Goal: Task Accomplishment & Management: Use online tool/utility

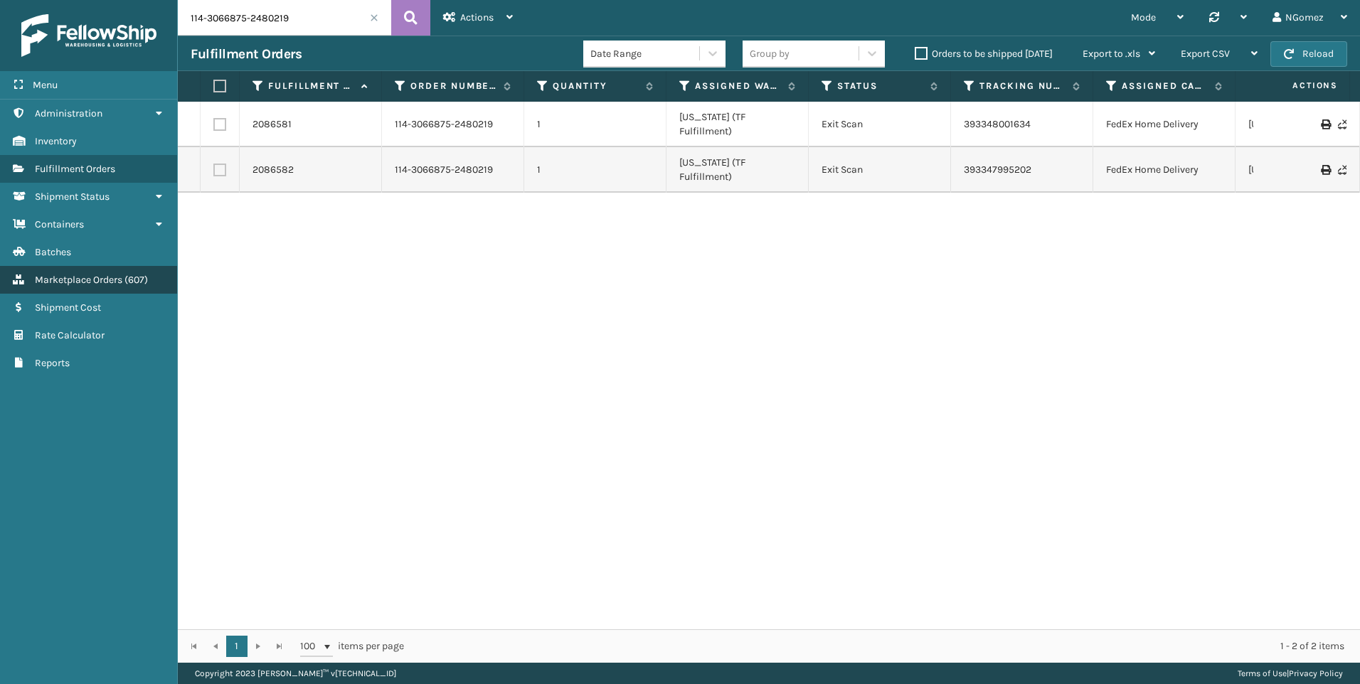
click at [130, 276] on span "( 607 )" at bounding box center [135, 280] width 23 height 12
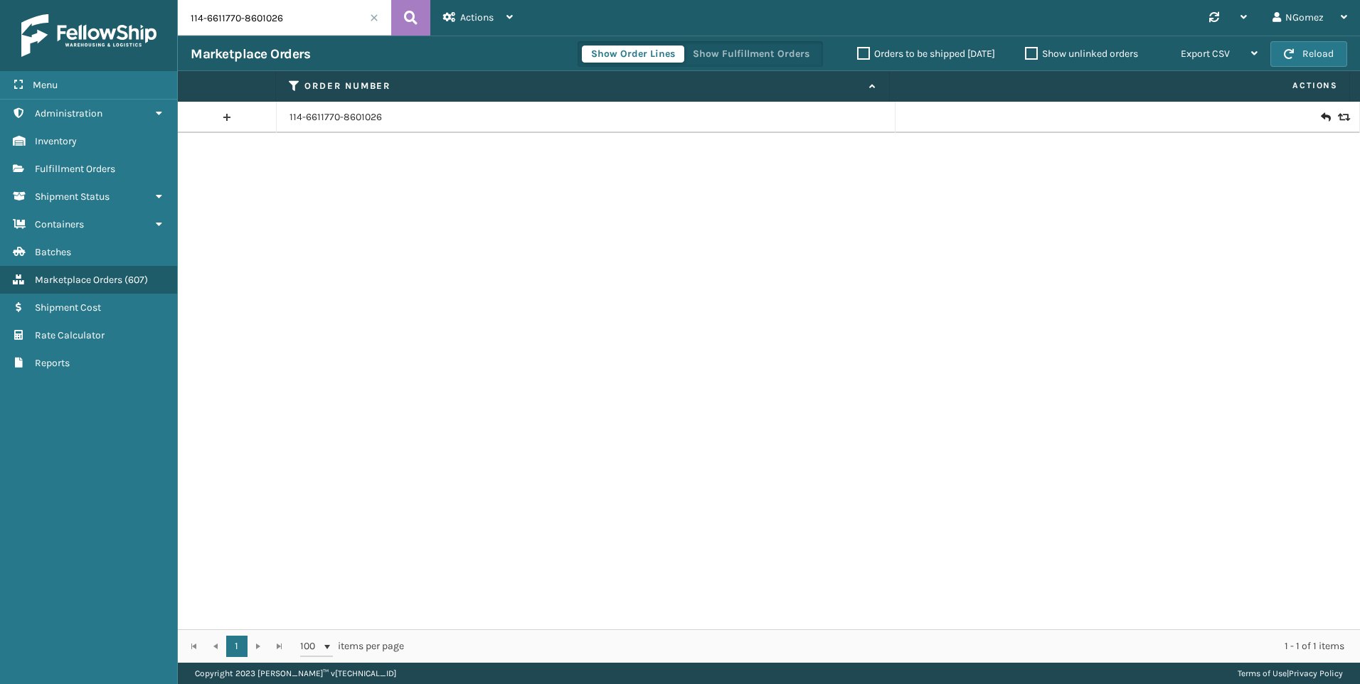
click at [273, 31] on input "114-6611770-8601026" at bounding box center [284, 18] width 213 height 36
paste input "[CREDIT_CARD_NUMBER]"
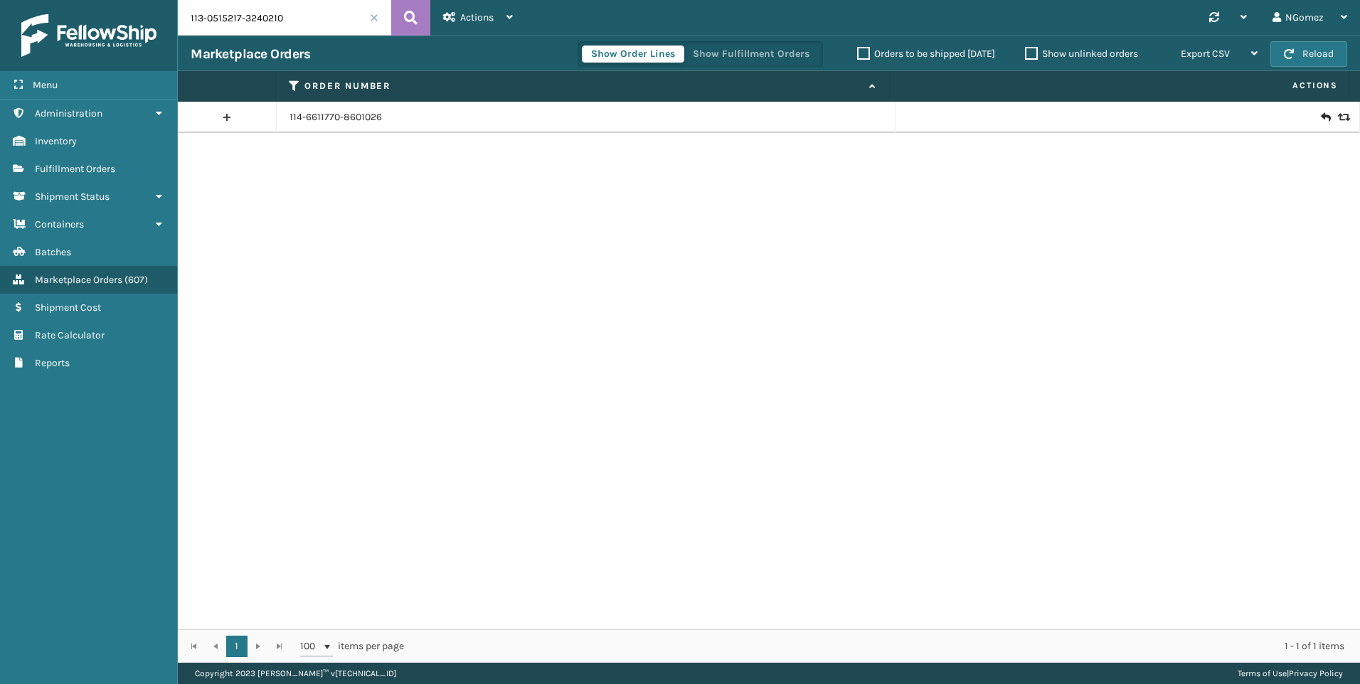
type input "113-0515217-3240210"
click at [1321, 119] on icon at bounding box center [1325, 117] width 9 height 14
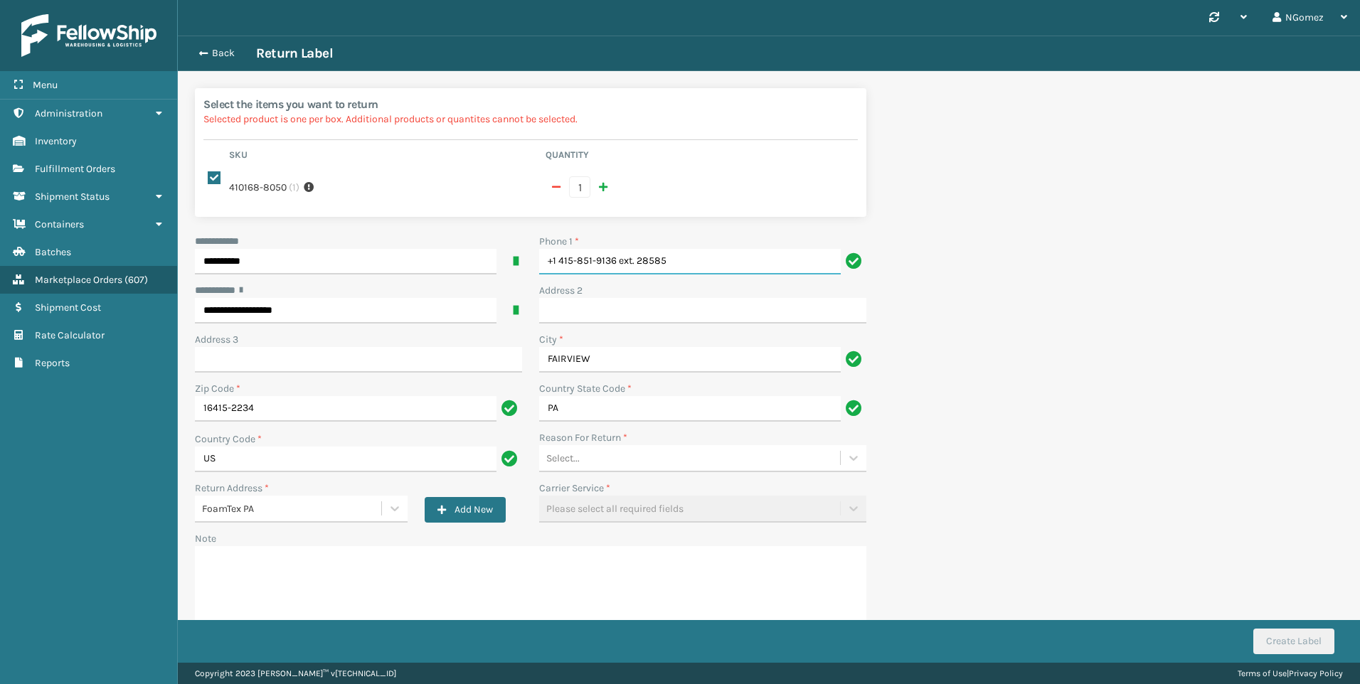
click at [730, 249] on input "+1 415-851-9136 ext. 28585" at bounding box center [690, 262] width 302 height 26
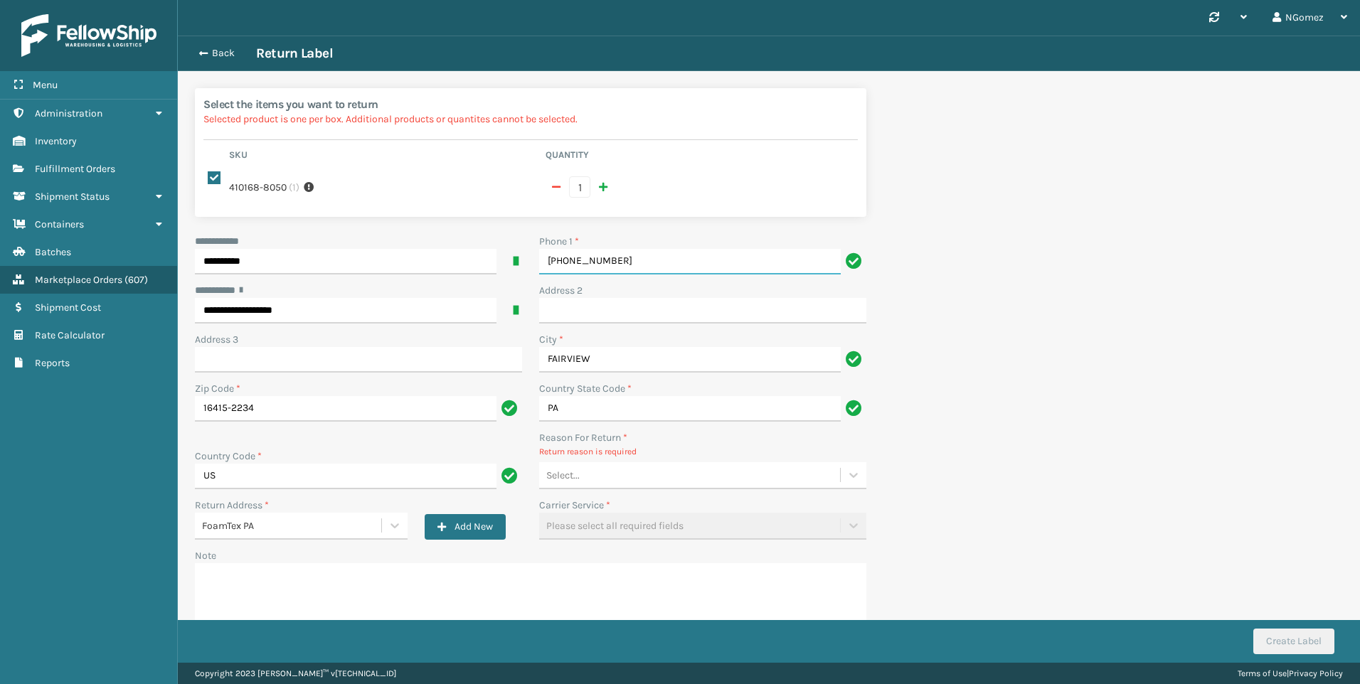
type input "[PHONE_NUMBER]"
click at [661, 476] on div "**********" at bounding box center [530, 448] width 688 height 429
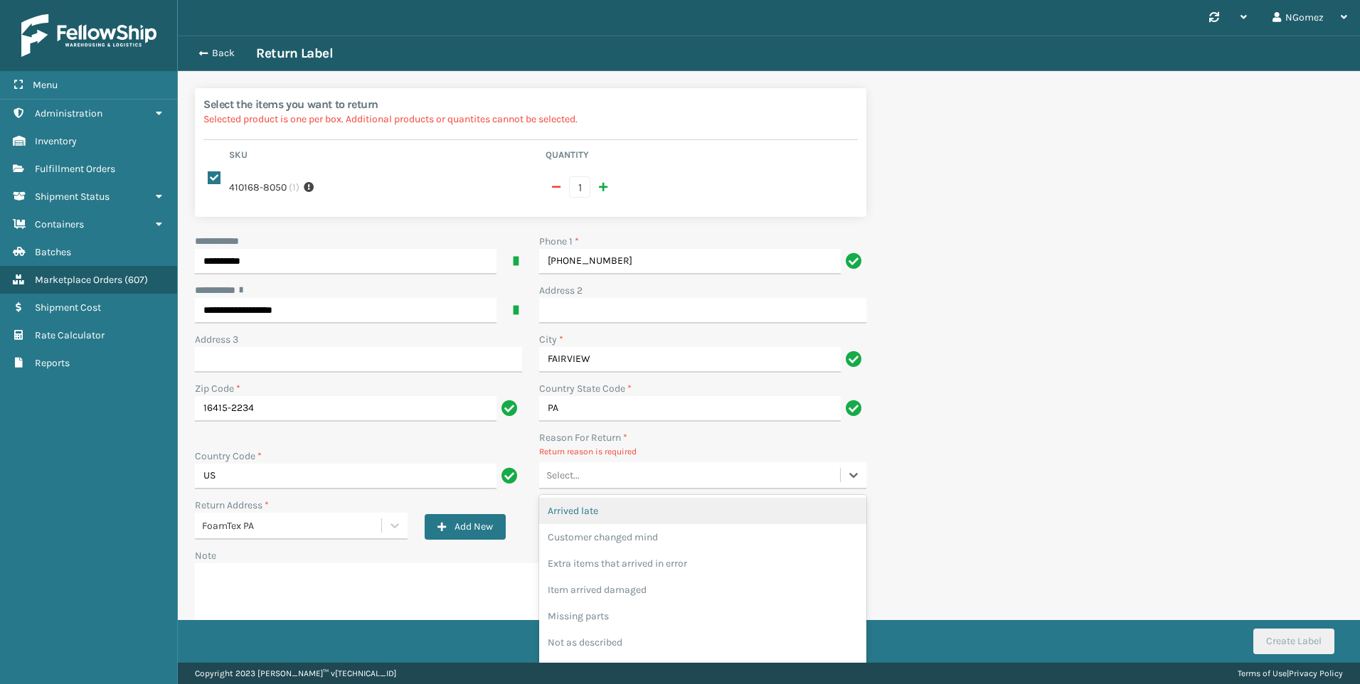
click at [652, 467] on div "Select..." at bounding box center [689, 475] width 301 height 23
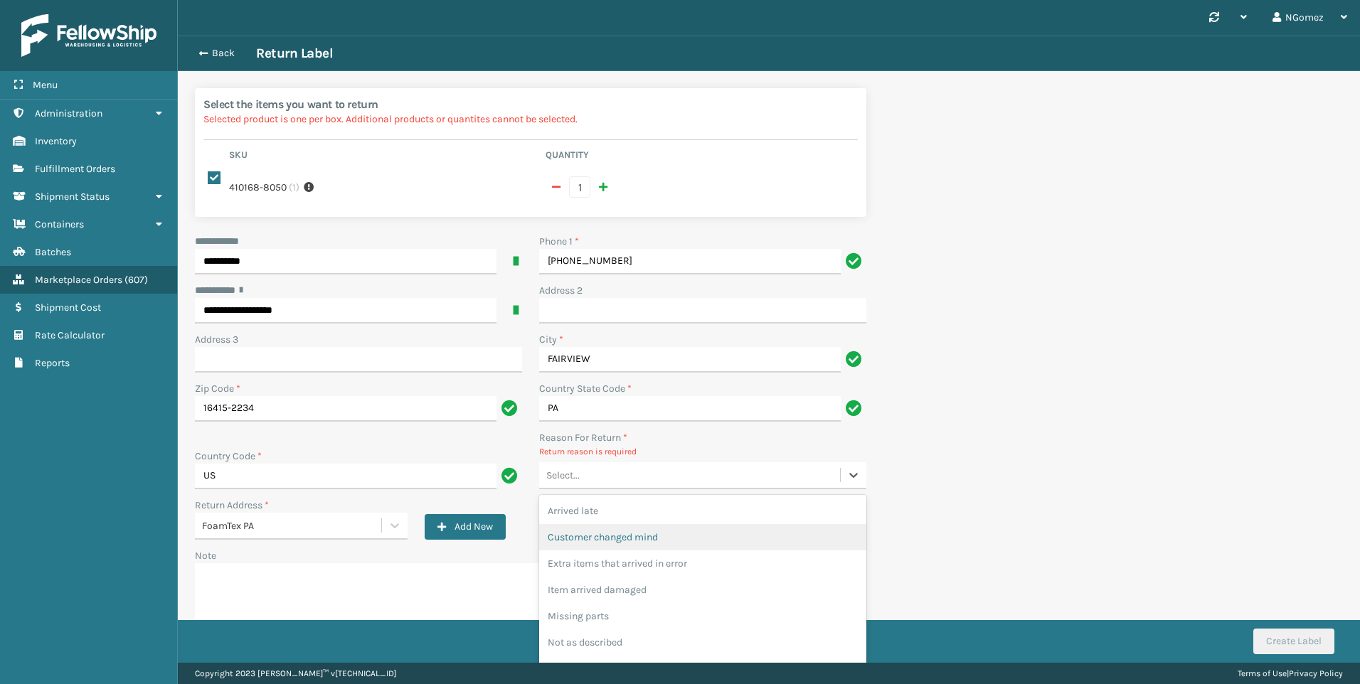
click at [644, 526] on div "Customer changed mind" at bounding box center [702, 537] width 327 height 26
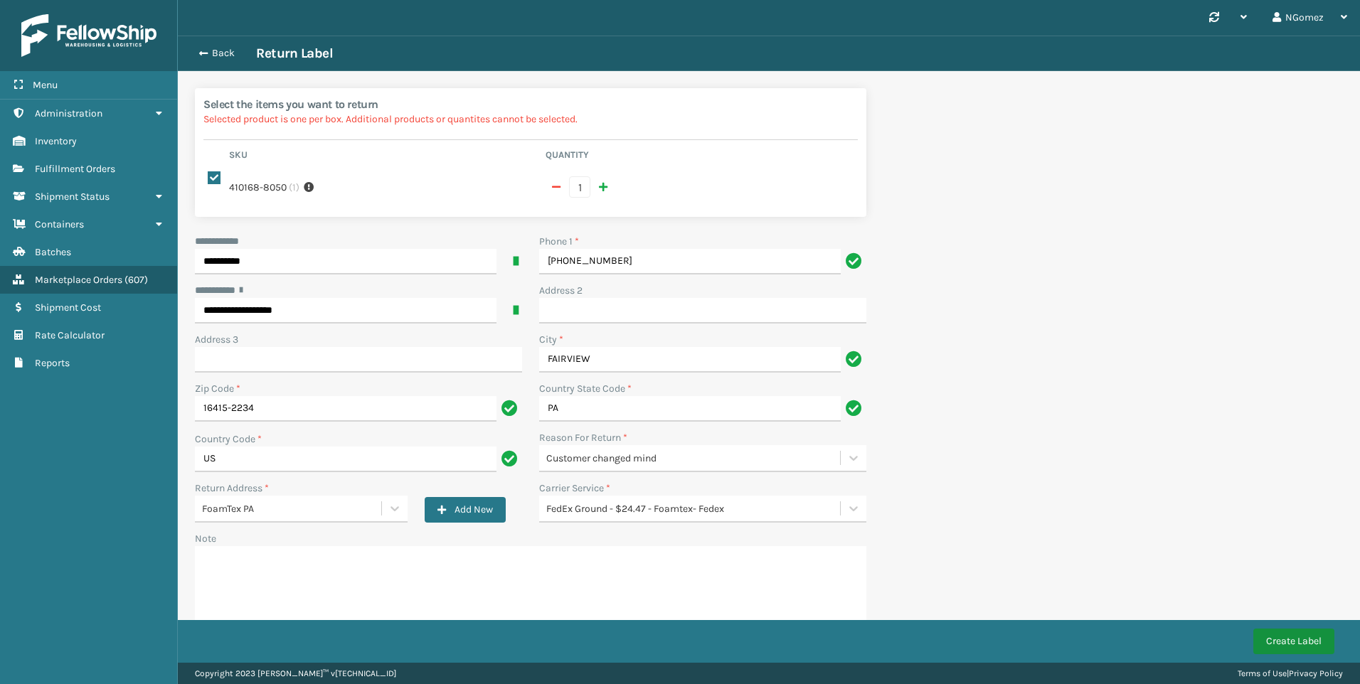
click at [1311, 650] on button "Create Label" at bounding box center [1293, 642] width 81 height 26
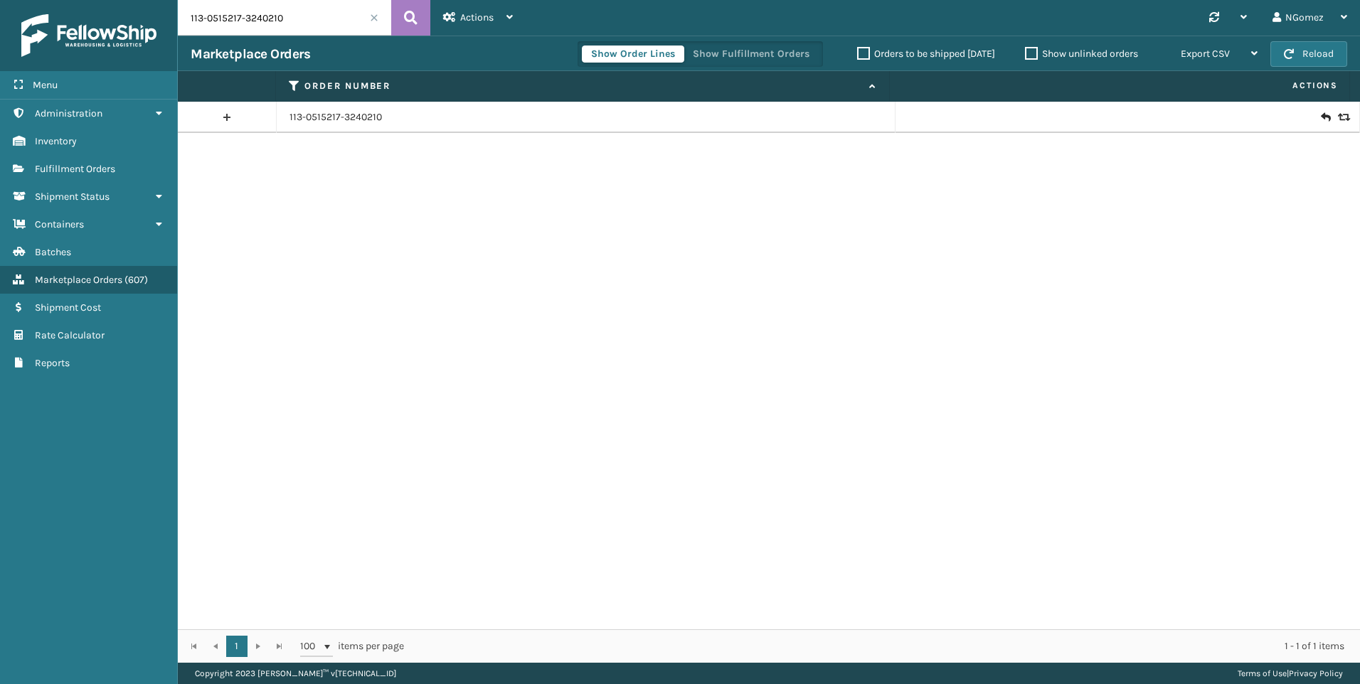
click at [247, 11] on input "113-0515217-3240210" at bounding box center [284, 18] width 213 height 36
